Goal: Find specific page/section: Find specific page/section

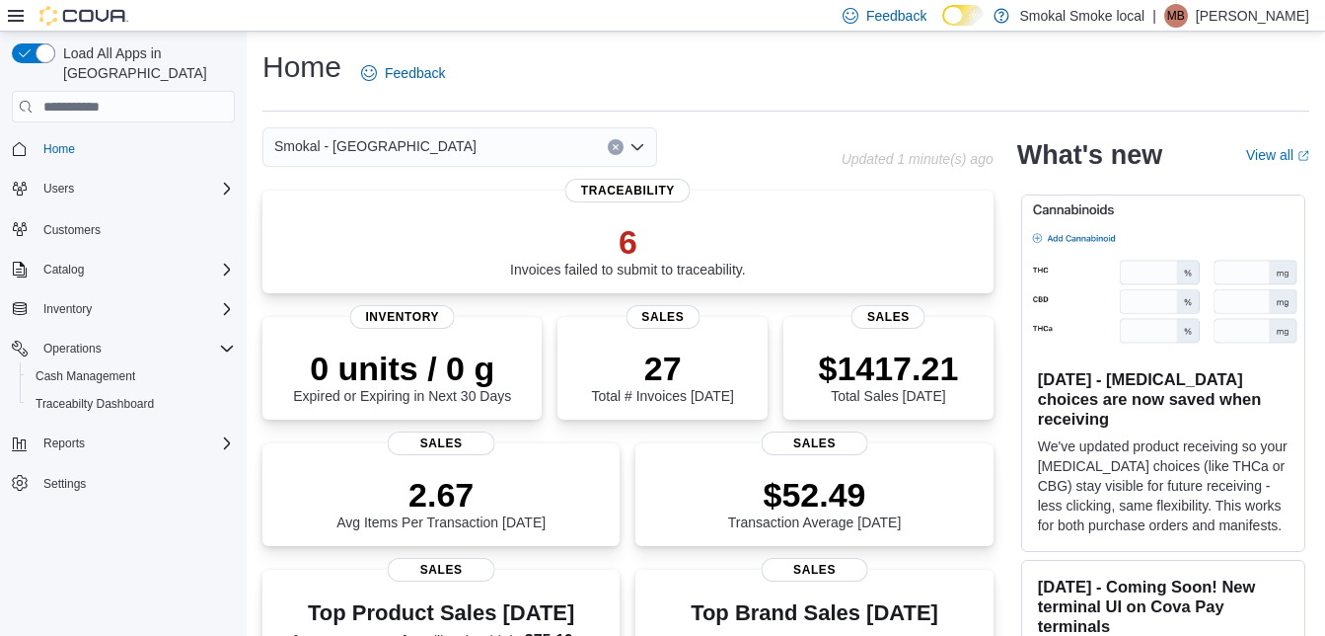
click at [391, 156] on div "Smokal - Socorro" at bounding box center [460, 146] width 395 height 39
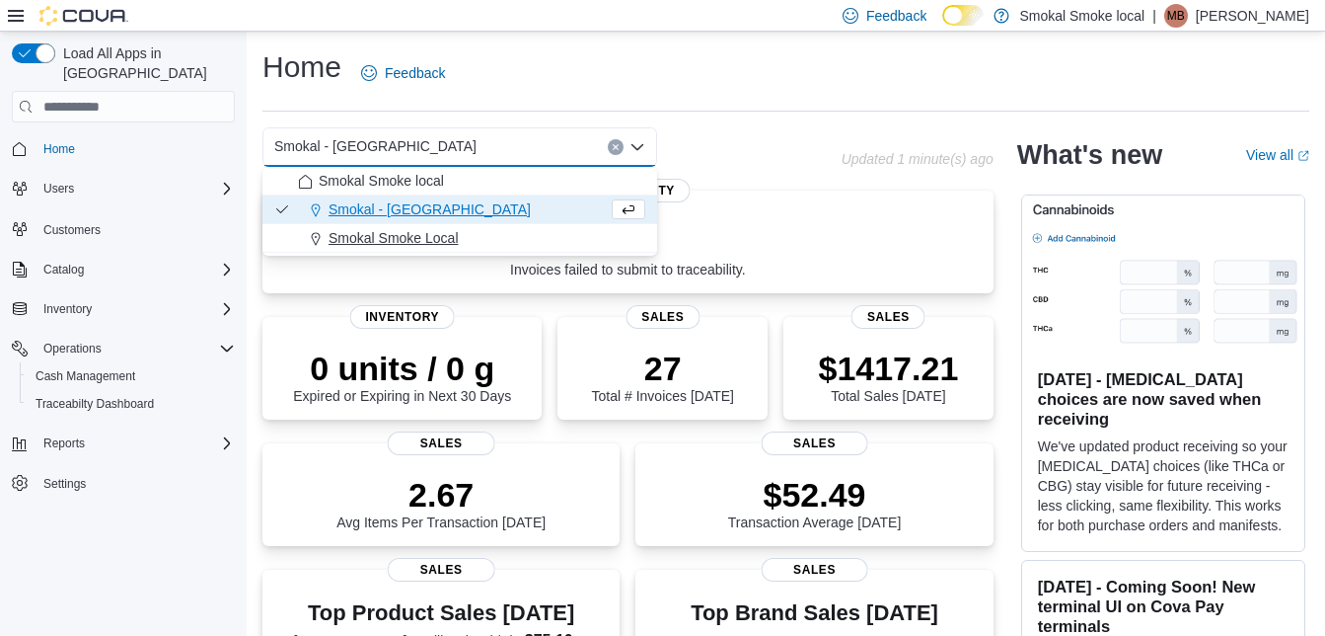
click at [389, 232] on span "Smokal Smoke Local" at bounding box center [394, 238] width 130 height 20
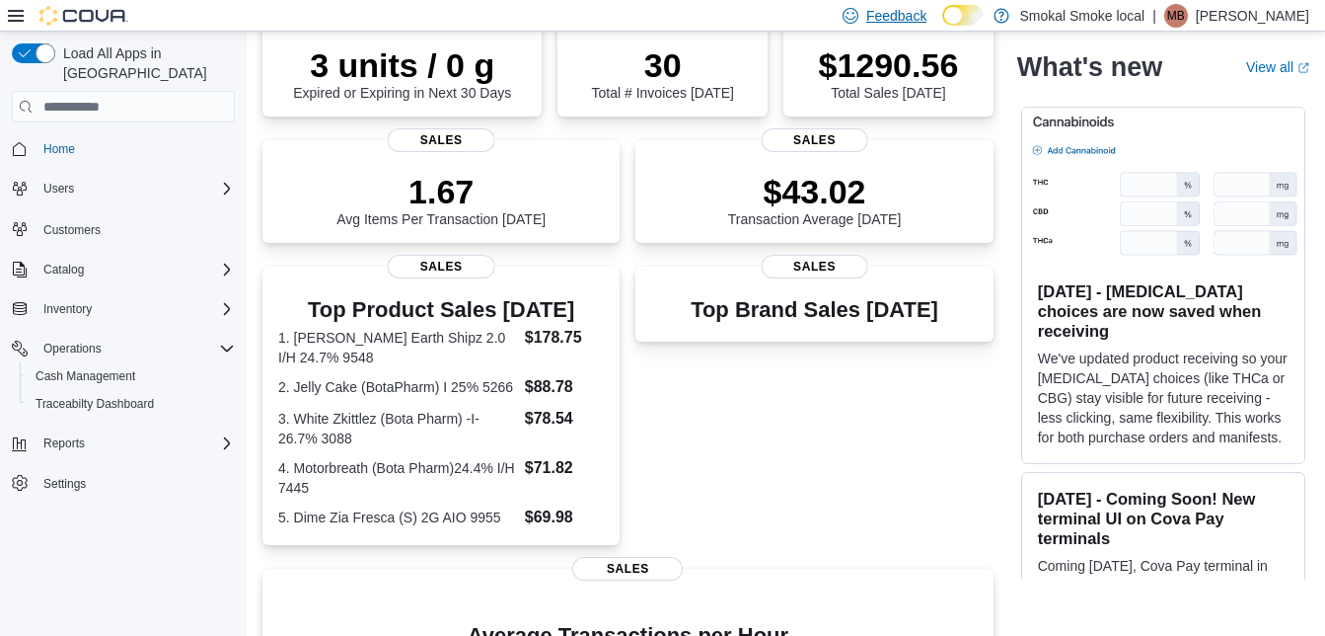
scroll to position [302, 0]
